Goal: Information Seeking & Learning: Learn about a topic

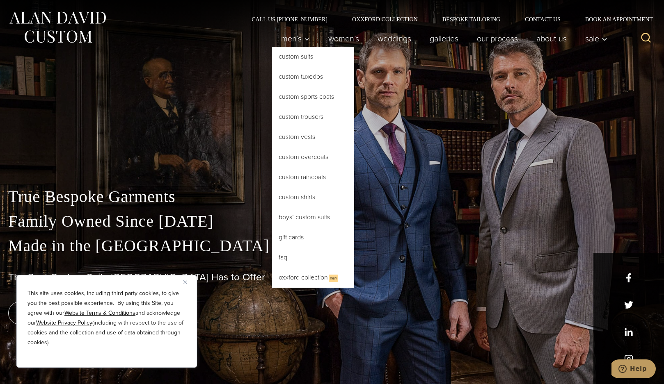
click at [306, 61] on link "Custom Suits" at bounding box center [313, 57] width 82 height 20
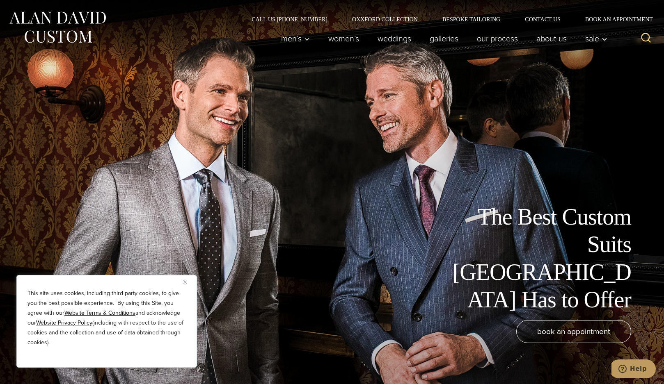
drag, startPoint x: 189, startPoint y: 281, endPoint x: 208, endPoint y: 278, distance: 19.6
click at [188, 281] on button "Close" at bounding box center [188, 282] width 10 height 10
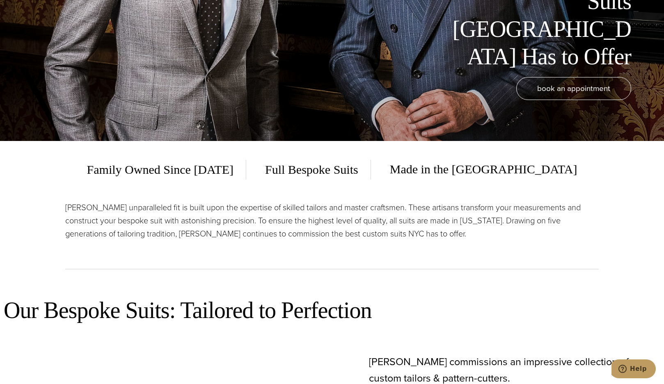
scroll to position [246, 0]
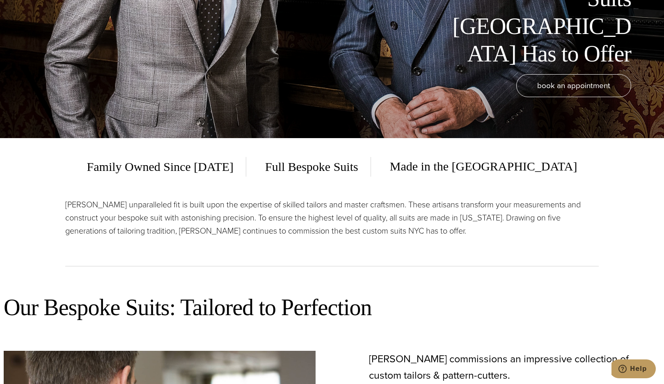
click at [327, 204] on p "[PERSON_NAME] unparalleled fit is built upon the expertise of skilled tailors a…" at bounding box center [331, 217] width 533 height 39
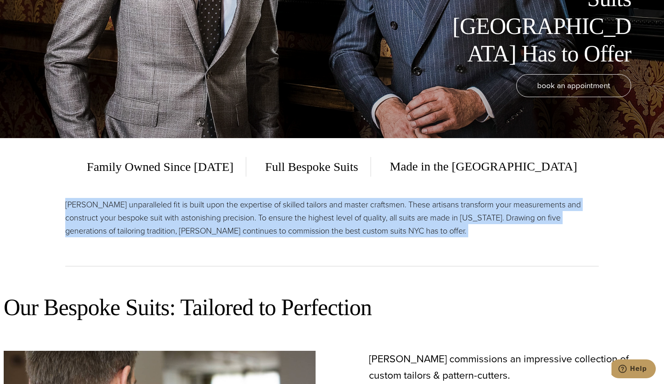
click at [327, 204] on p "[PERSON_NAME] unparalleled fit is built upon the expertise of skilled tailors a…" at bounding box center [331, 217] width 533 height 39
click at [326, 210] on p "[PERSON_NAME] unparalleled fit is built upon the expertise of skilled tailors a…" at bounding box center [331, 217] width 533 height 39
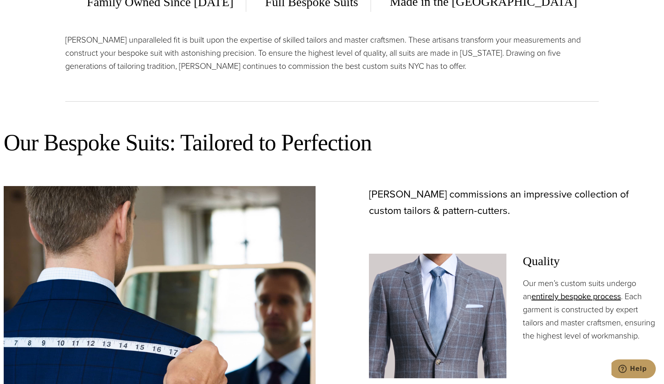
scroll to position [451, 0]
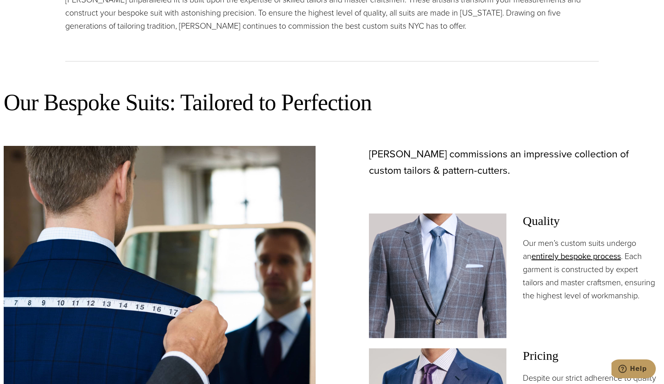
click at [447, 151] on p "[PERSON_NAME] commissions an impressive collection of custom tailors & pattern-…" at bounding box center [514, 162] width 291 height 33
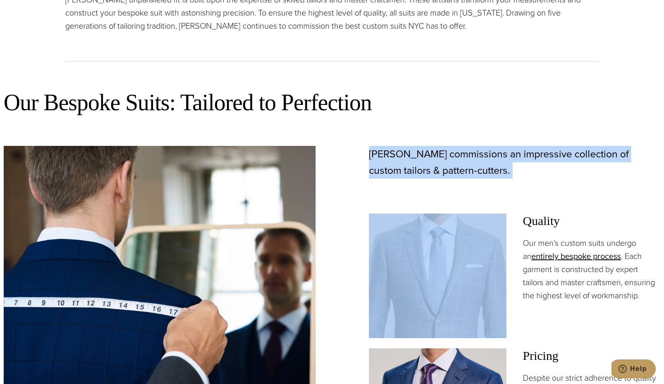
click at [430, 166] on p "[PERSON_NAME] commissions an impressive collection of custom tailors & pattern-…" at bounding box center [514, 162] width 291 height 33
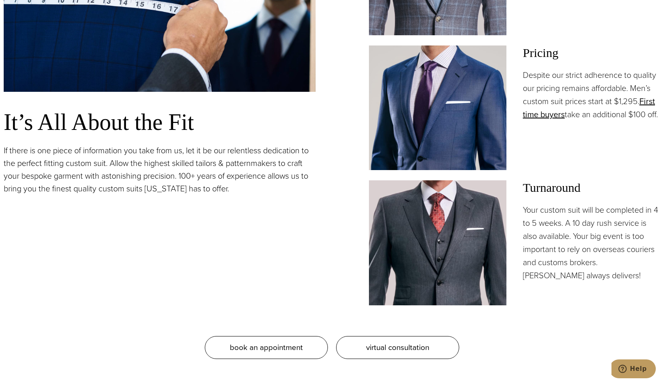
scroll to position [779, 0]
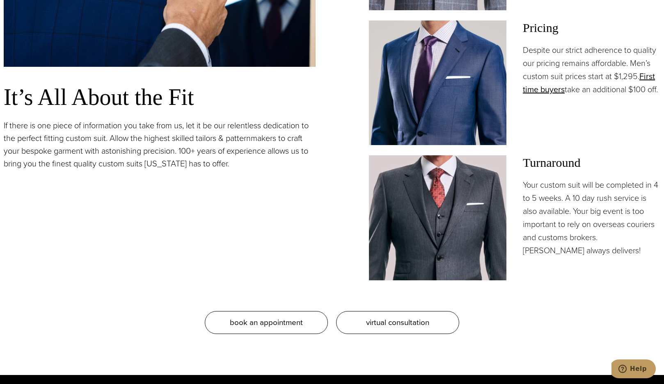
click at [155, 128] on p "If there is one piece of information you take from us, let it be our relentless…" at bounding box center [160, 144] width 312 height 51
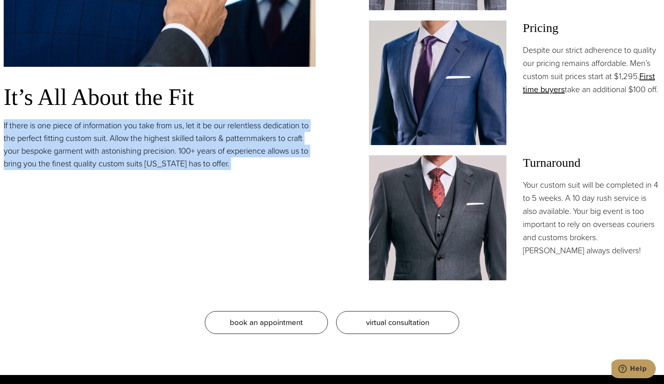
click at [155, 128] on p "If there is one piece of information you take from us, let it be our relentless…" at bounding box center [160, 144] width 312 height 51
click at [212, 183] on div "It’s All About the Fit If there is one piece of information you take from us, l…" at bounding box center [160, 49] width 312 height 463
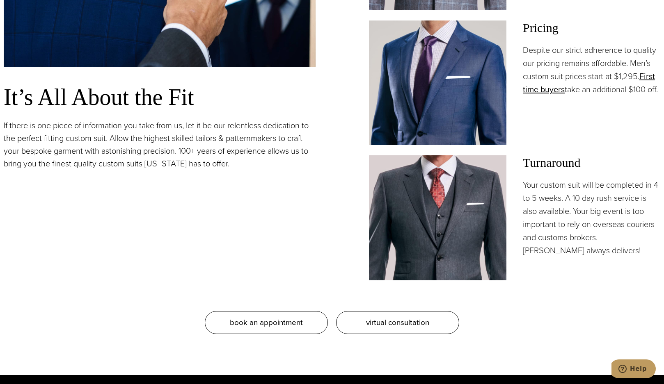
click at [242, 153] on p "If there is one piece of information you take from us, let it be our relentless…" at bounding box center [160, 144] width 312 height 51
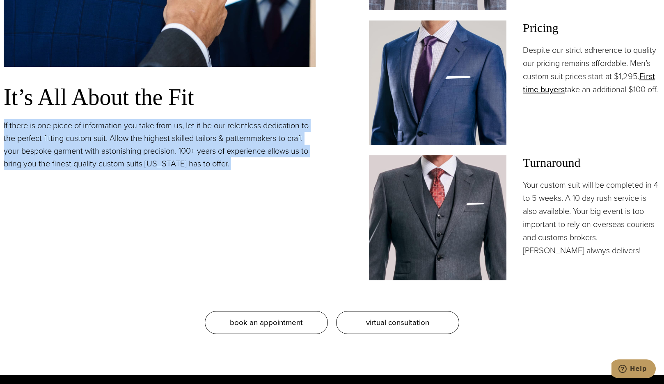
click at [242, 153] on p "If there is one piece of information you take from us, let it be our relentless…" at bounding box center [160, 144] width 312 height 51
click at [247, 181] on div "It’s All About the Fit If there is one piece of information you take from us, l…" at bounding box center [160, 49] width 312 height 463
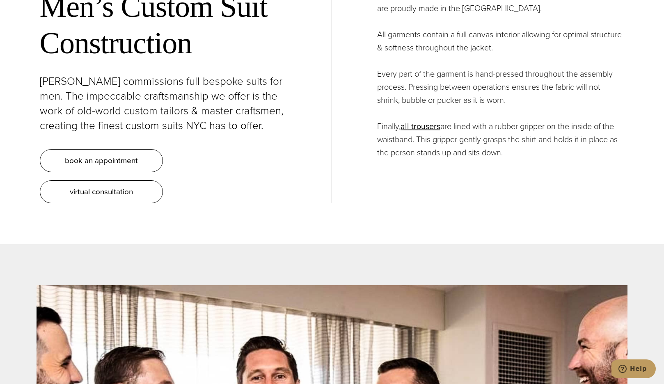
scroll to position [3281, 0]
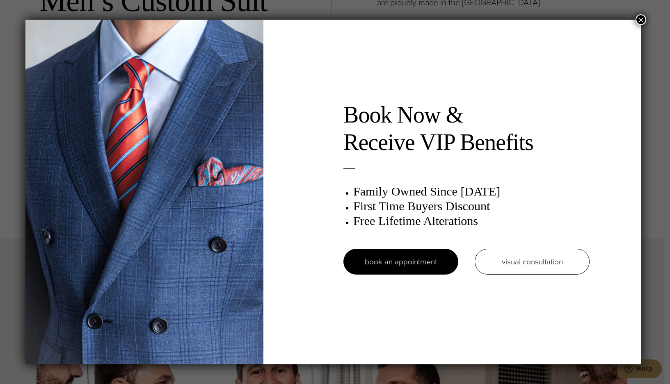
click at [642, 17] on button "×" at bounding box center [640, 19] width 11 height 11
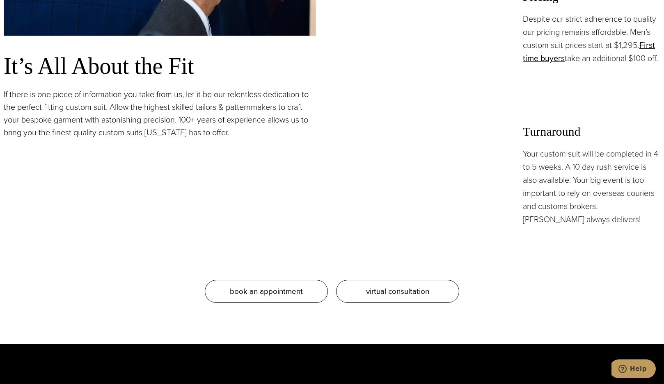
scroll to position [697, 0]
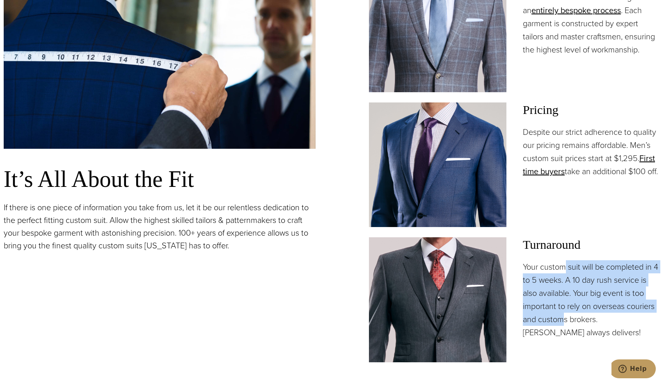
drag, startPoint x: 564, startPoint y: 269, endPoint x: 563, endPoint y: 315, distance: 45.5
click at [563, 315] on p "Your custom suit will be completed in 4 to 5 weeks. A 10 day rush service is al…" at bounding box center [590, 299] width 137 height 79
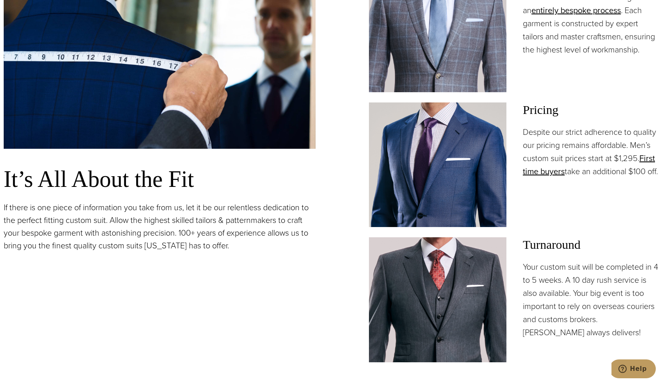
drag, startPoint x: 584, startPoint y: 330, endPoint x: 565, endPoint y: 300, distance: 36.2
click at [575, 315] on p "Your custom suit will be completed in 4 to 5 weeks. A 10 day rush service is al…" at bounding box center [590, 299] width 137 height 79
click at [563, 299] on p "Your custom suit will be completed in 4 to 5 weeks. A 10 day rush service is al…" at bounding box center [590, 299] width 137 height 79
drag, startPoint x: 561, startPoint y: 294, endPoint x: 566, endPoint y: 312, distance: 18.8
click at [566, 312] on p "Your custom suit will be completed in 4 to 5 weeks. A 10 day rush service is al…" at bounding box center [590, 299] width 137 height 79
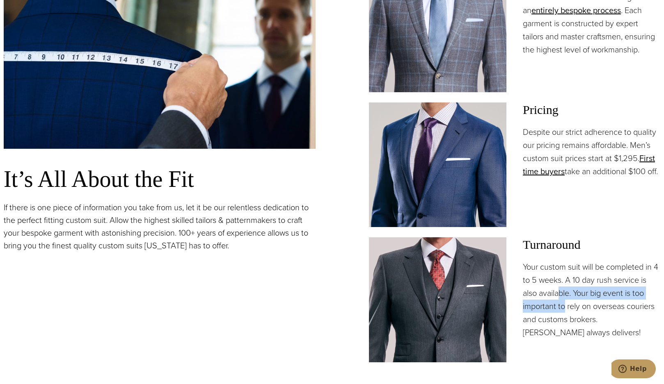
click at [566, 312] on p "Your custom suit will be completed in 4 to 5 weeks. A 10 day rush service is al…" at bounding box center [590, 299] width 137 height 79
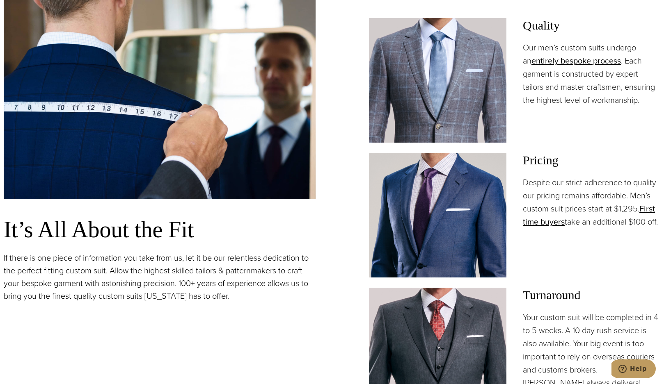
scroll to position [615, 0]
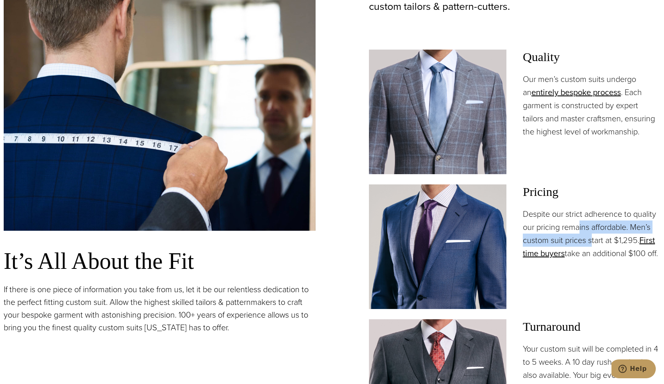
drag, startPoint x: 590, startPoint y: 240, endPoint x: 580, endPoint y: 228, distance: 16.0
click at [580, 228] on p "Despite our strict adherence to quality our pricing remains affordable. Men’s c…" at bounding box center [590, 234] width 137 height 52
drag, startPoint x: 579, startPoint y: 228, endPoint x: 580, endPoint y: 232, distance: 4.8
click at [580, 232] on p "Despite our strict adherence to quality our pricing remains affordable. Men’s c…" at bounding box center [590, 234] width 137 height 52
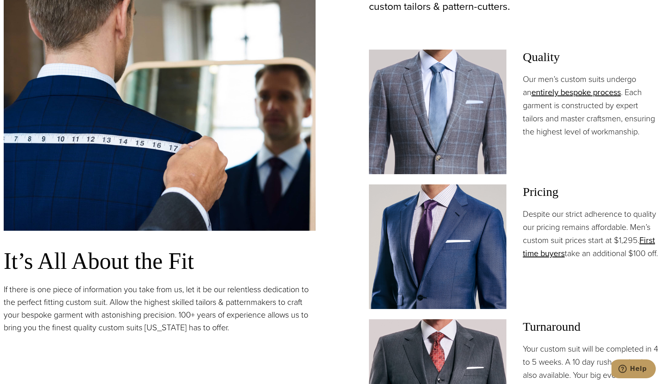
click at [580, 232] on p "Despite our strict adherence to quality our pricing remains affordable. Men’s c…" at bounding box center [590, 234] width 137 height 52
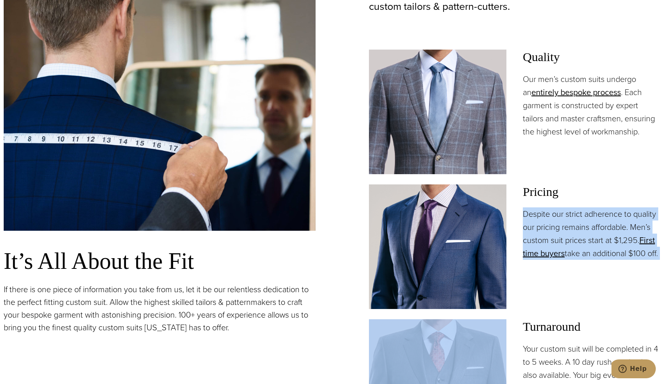
click at [580, 232] on p "Despite our strict adherence to quality our pricing remains affordable. Men’s c…" at bounding box center [590, 234] width 137 height 52
click at [577, 233] on p "Despite our strict adherence to quality our pricing remains affordable. Men’s c…" at bounding box center [590, 234] width 137 height 52
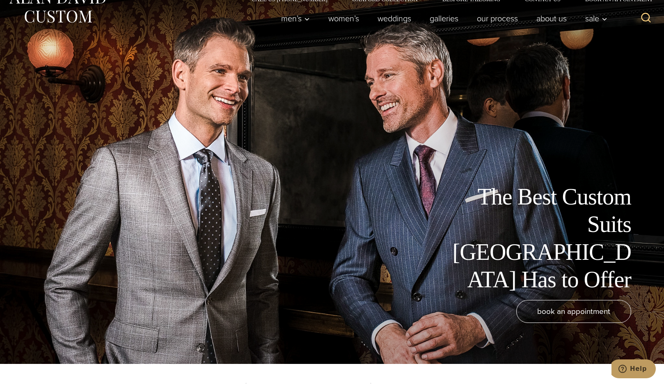
scroll to position [0, 0]
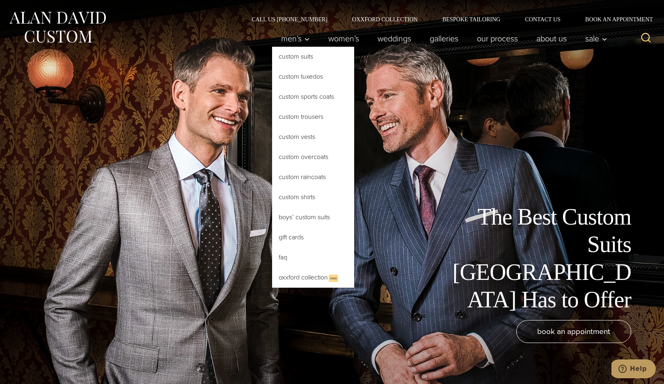
click at [290, 96] on link "Custom Sports Coats" at bounding box center [313, 97] width 82 height 20
